Goal: Check status: Check status

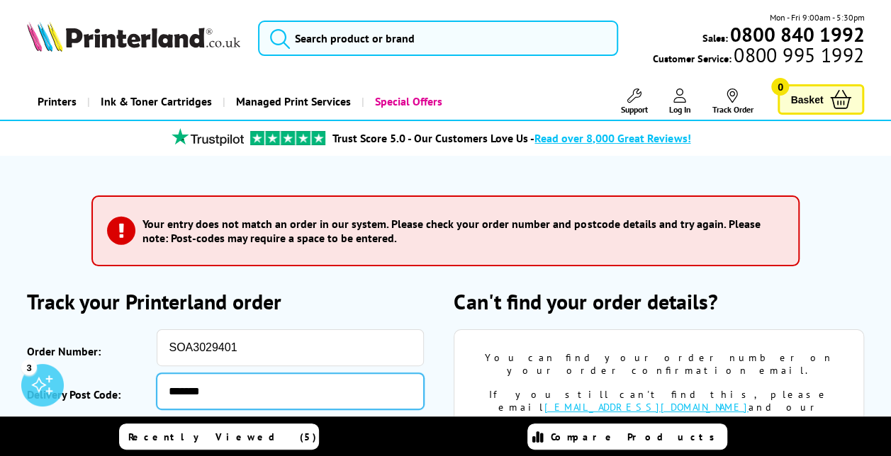
click at [191, 394] on input "*******" at bounding box center [290, 392] width 267 height 36
type input "********"
click at [157, 417] on button "Track Your Order" at bounding box center [290, 436] width 267 height 39
